Goal: Transaction & Acquisition: Purchase product/service

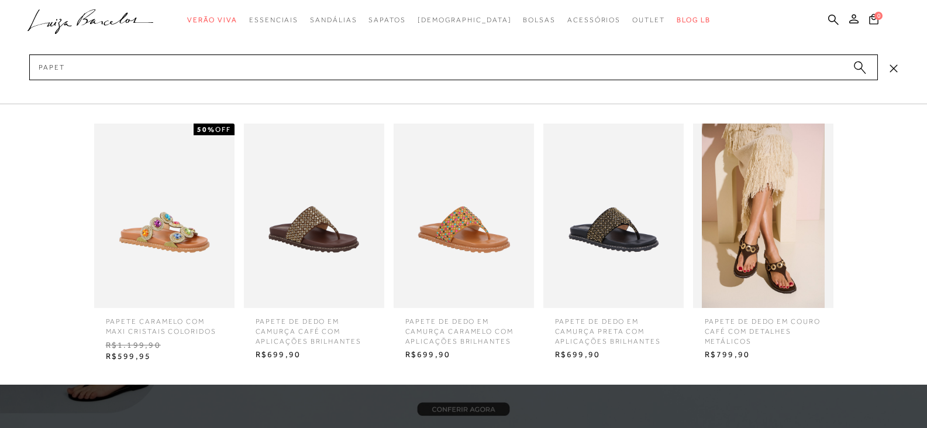
type input "papete"
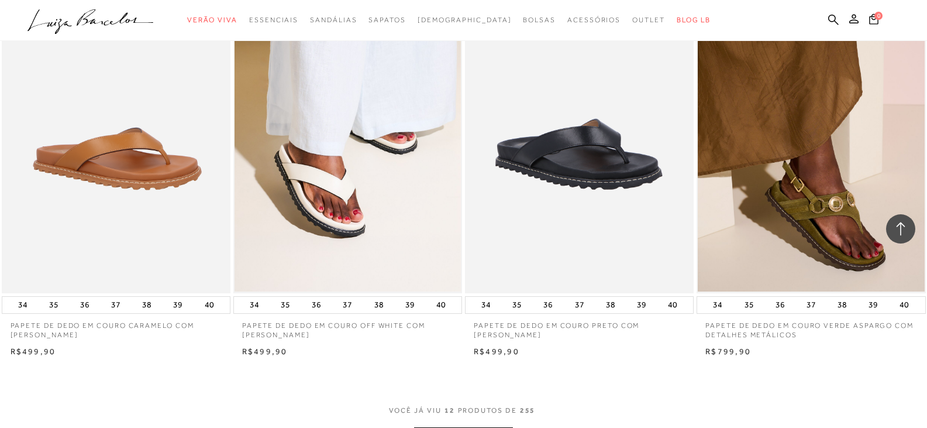
scroll to position [1287, 0]
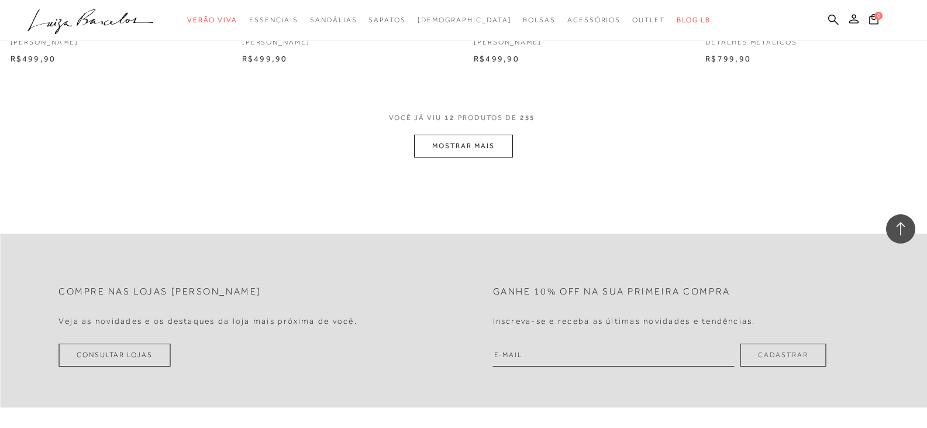
click at [493, 144] on button "MOSTRAR MAIS" at bounding box center [463, 146] width 98 height 23
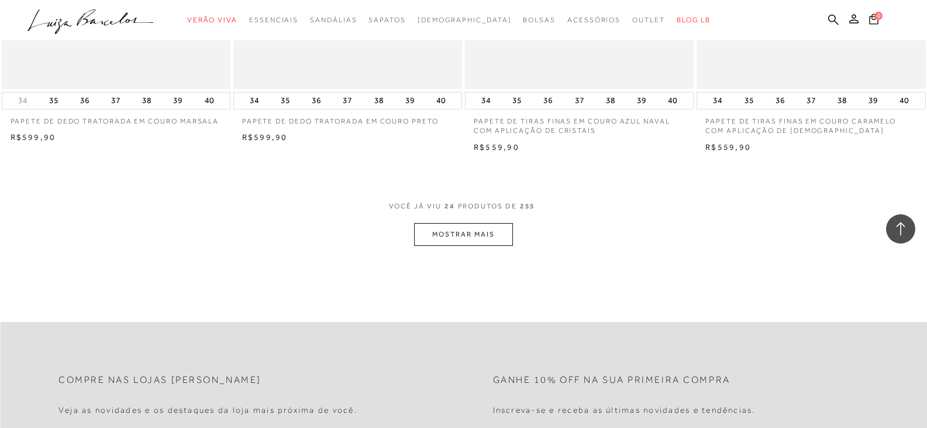
scroll to position [2281, 0]
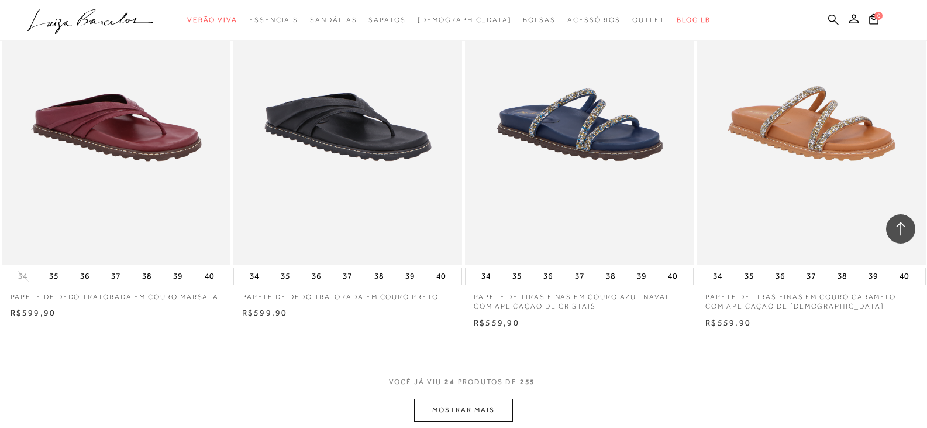
click at [490, 404] on button "MOSTRAR MAIS" at bounding box center [463, 409] width 98 height 23
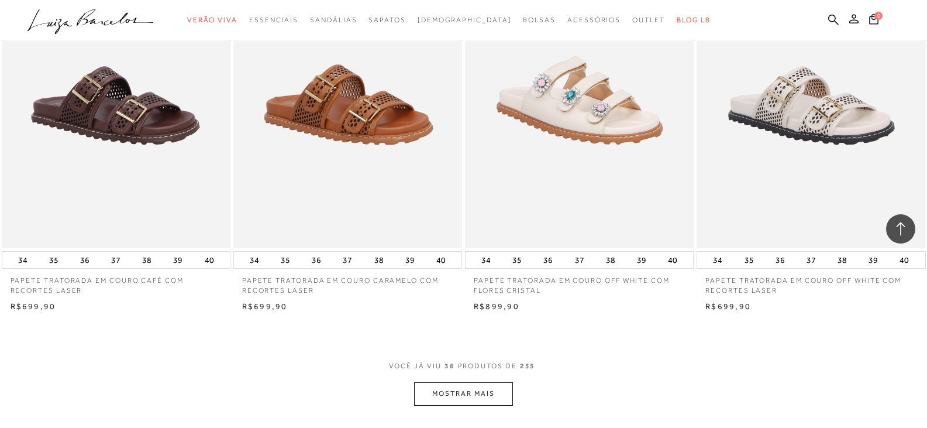
scroll to position [3744, 0]
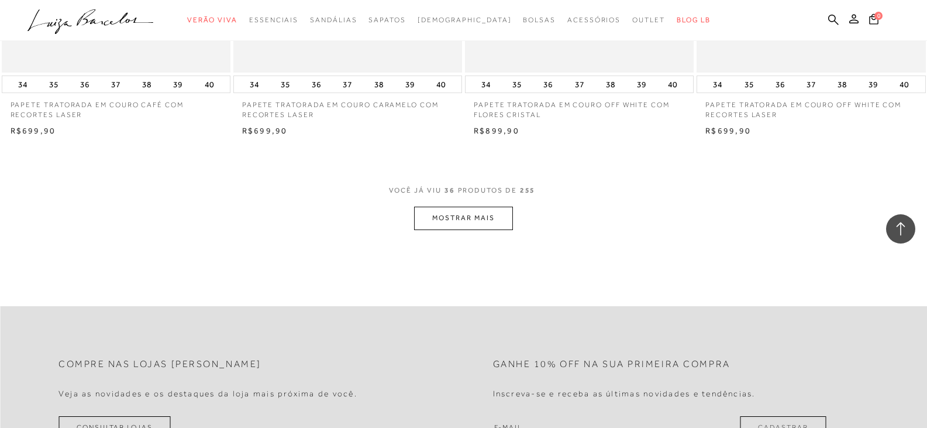
click at [465, 215] on button "MOSTRAR MAIS" at bounding box center [463, 217] width 98 height 23
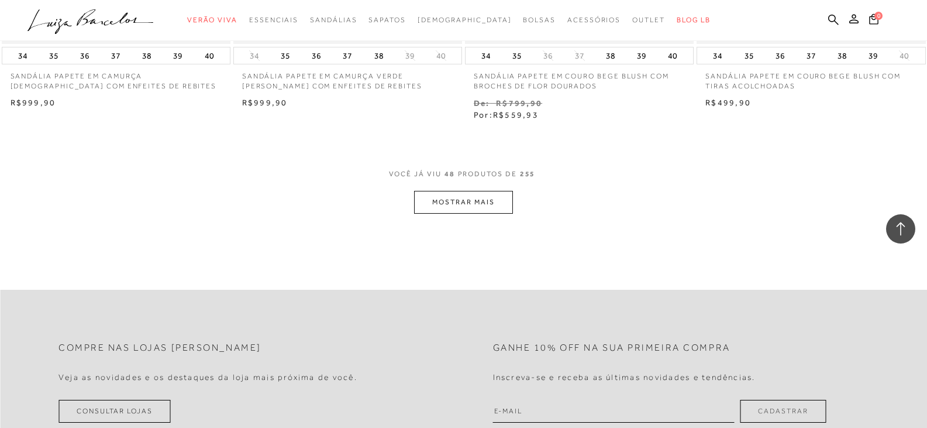
scroll to position [5147, 0]
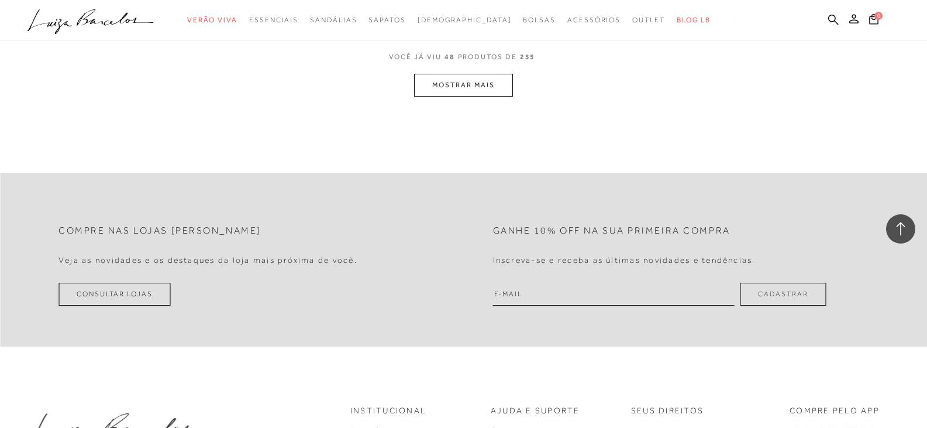
click at [474, 84] on button "MOSTRAR MAIS" at bounding box center [463, 85] width 98 height 23
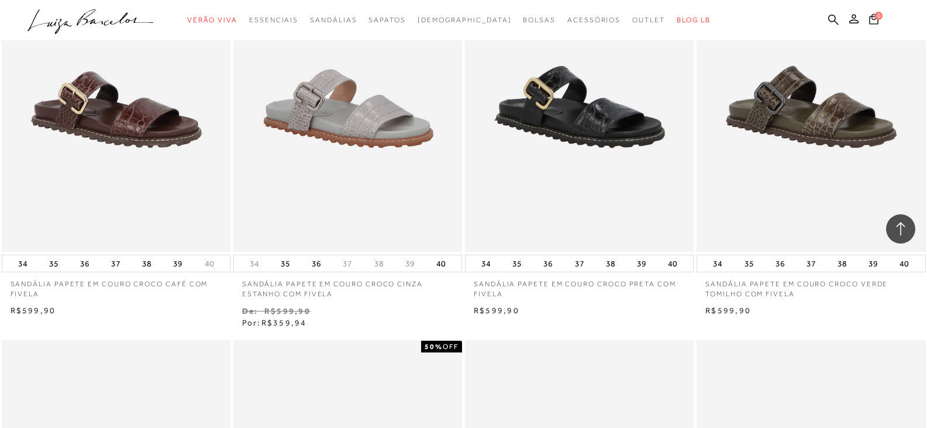
scroll to position [5908, 0]
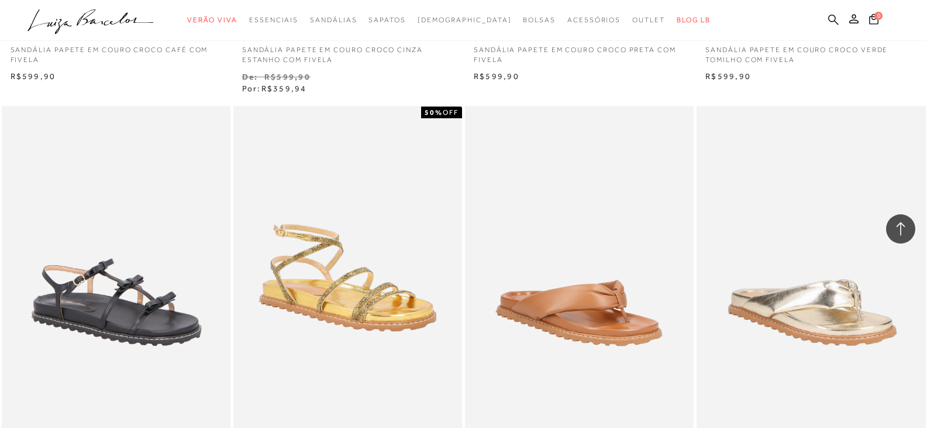
click at [828, 18] on icon at bounding box center [833, 19] width 11 height 11
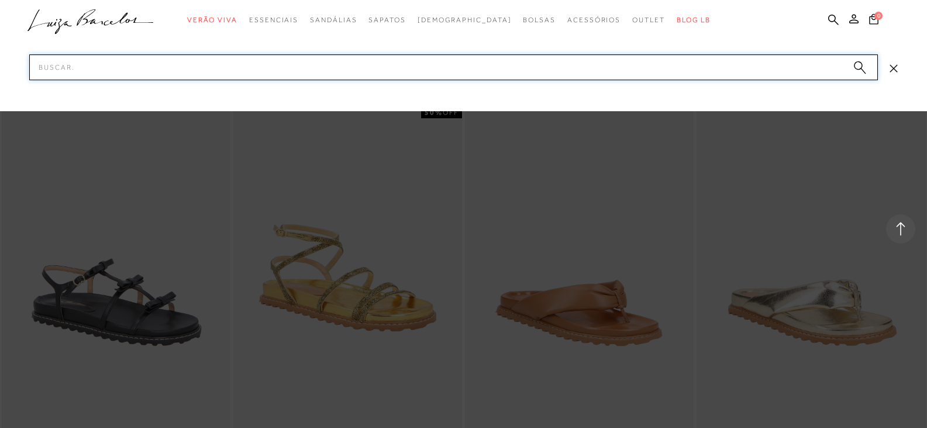
click at [726, 67] on input "Pesquisar" at bounding box center [453, 67] width 849 height 26
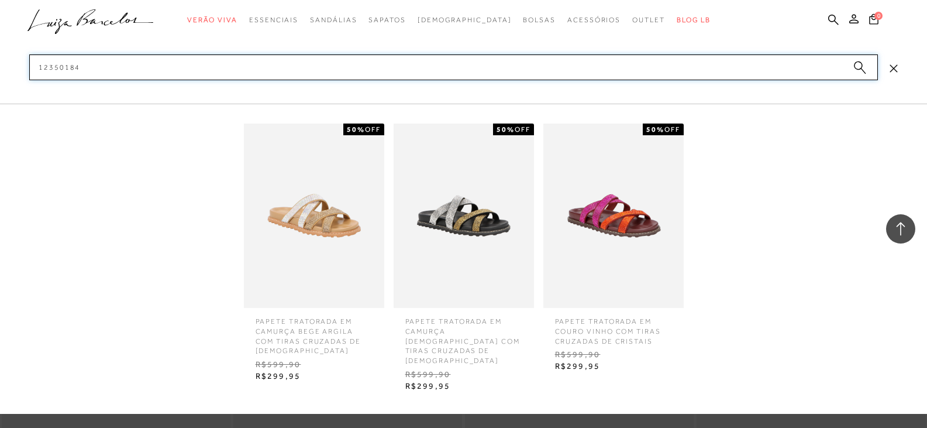
type input "12350184"
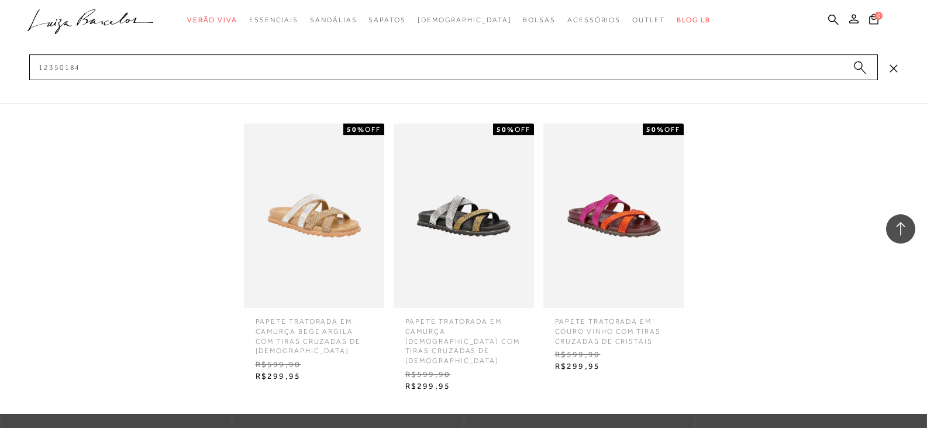
click at [308, 199] on img at bounding box center [314, 215] width 140 height 184
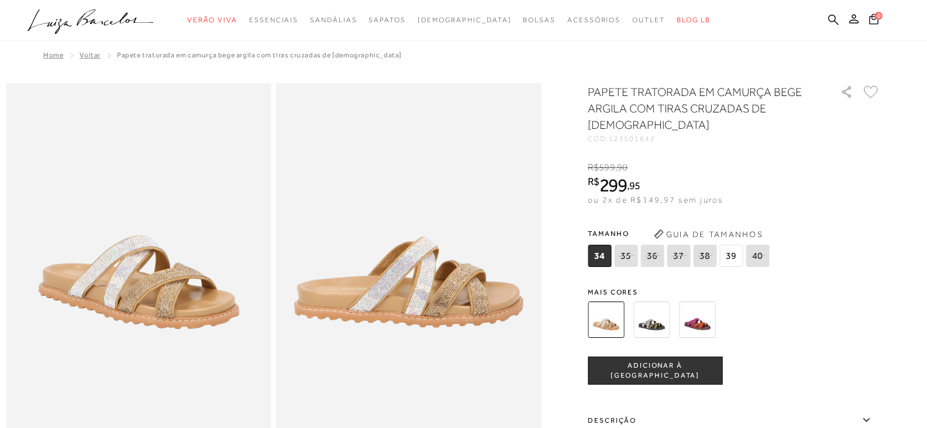
click at [656, 326] on img at bounding box center [651, 319] width 36 height 36
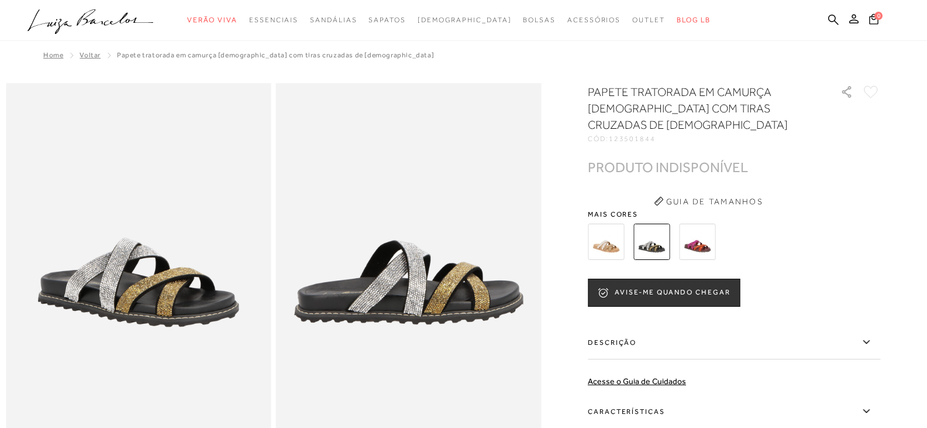
click at [705, 246] on img at bounding box center [697, 241] width 36 height 36
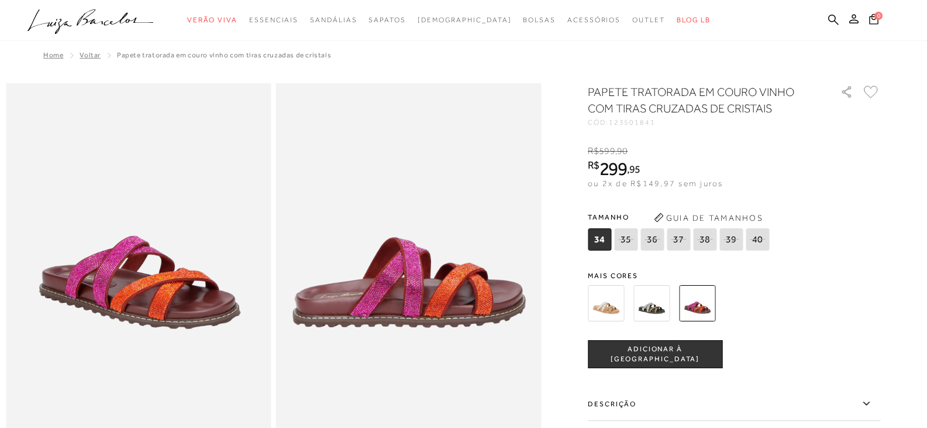
click at [602, 308] on img at bounding box center [606, 303] width 36 height 36
